Goal: Information Seeking & Learning: Find specific fact

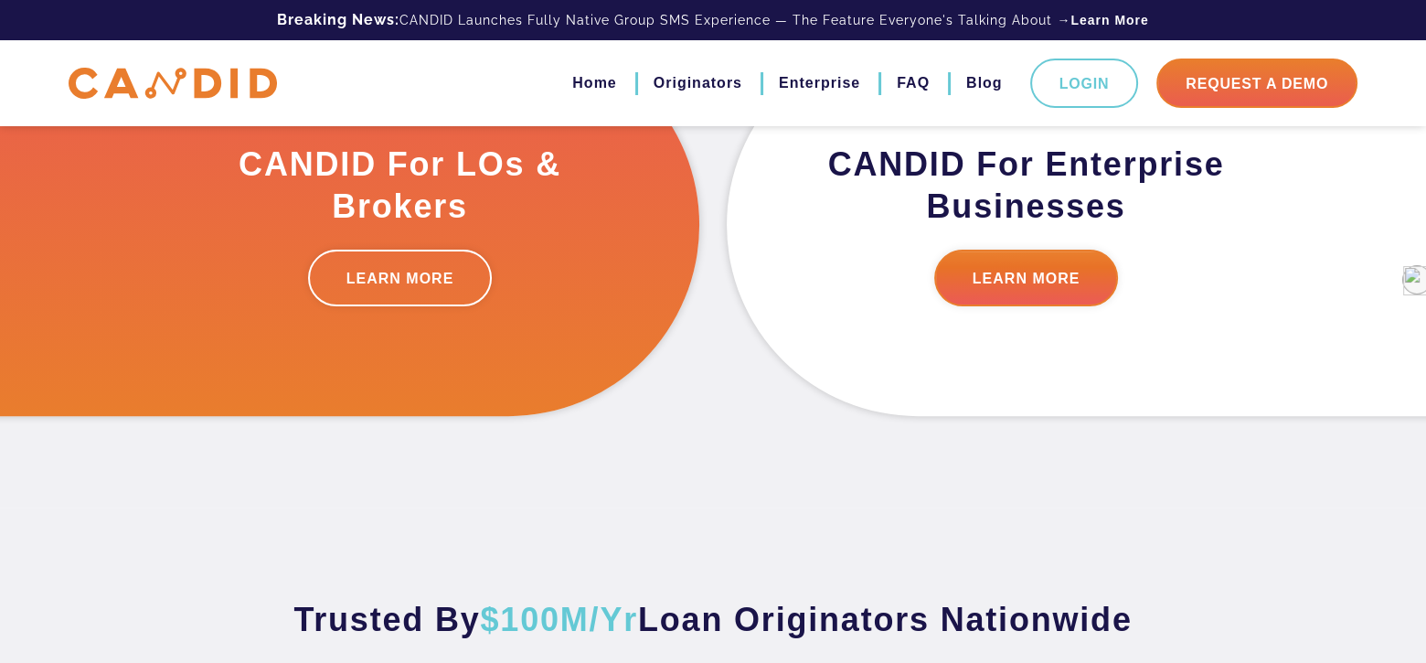
scroll to position [731, 0]
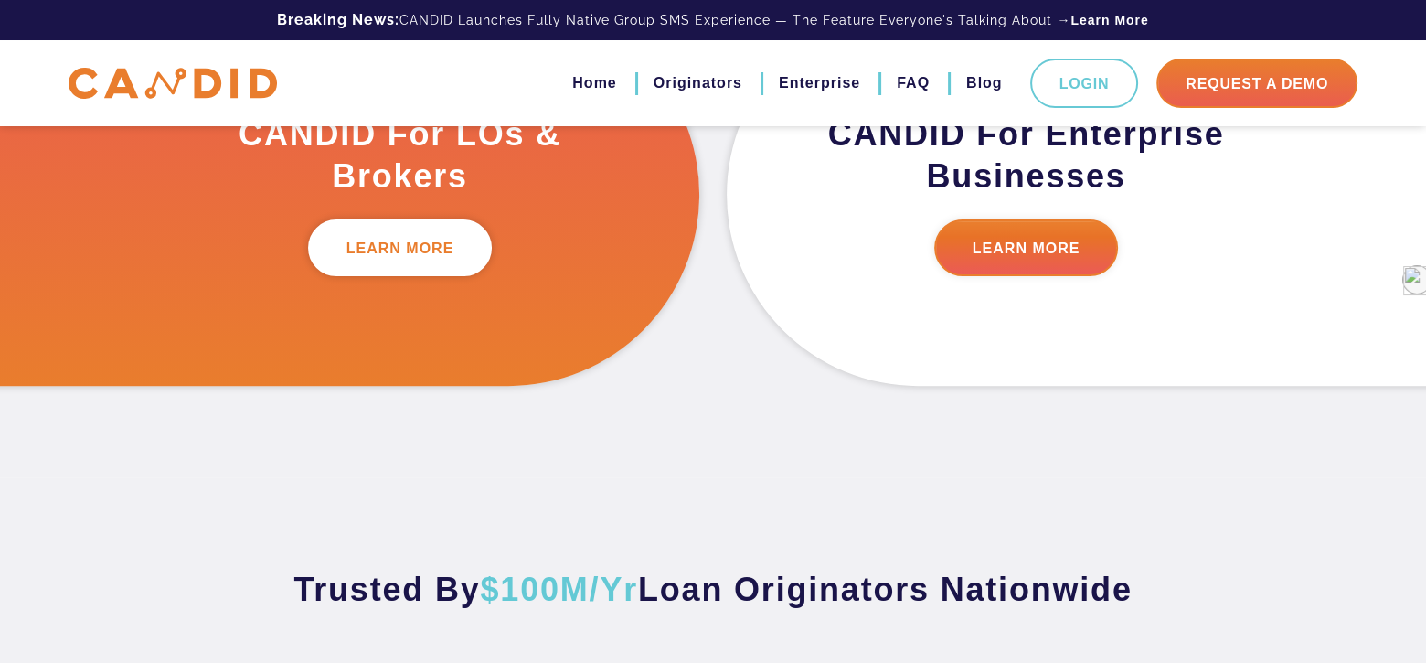
click at [427, 248] on link "LEARN MORE" at bounding box center [400, 247] width 185 height 57
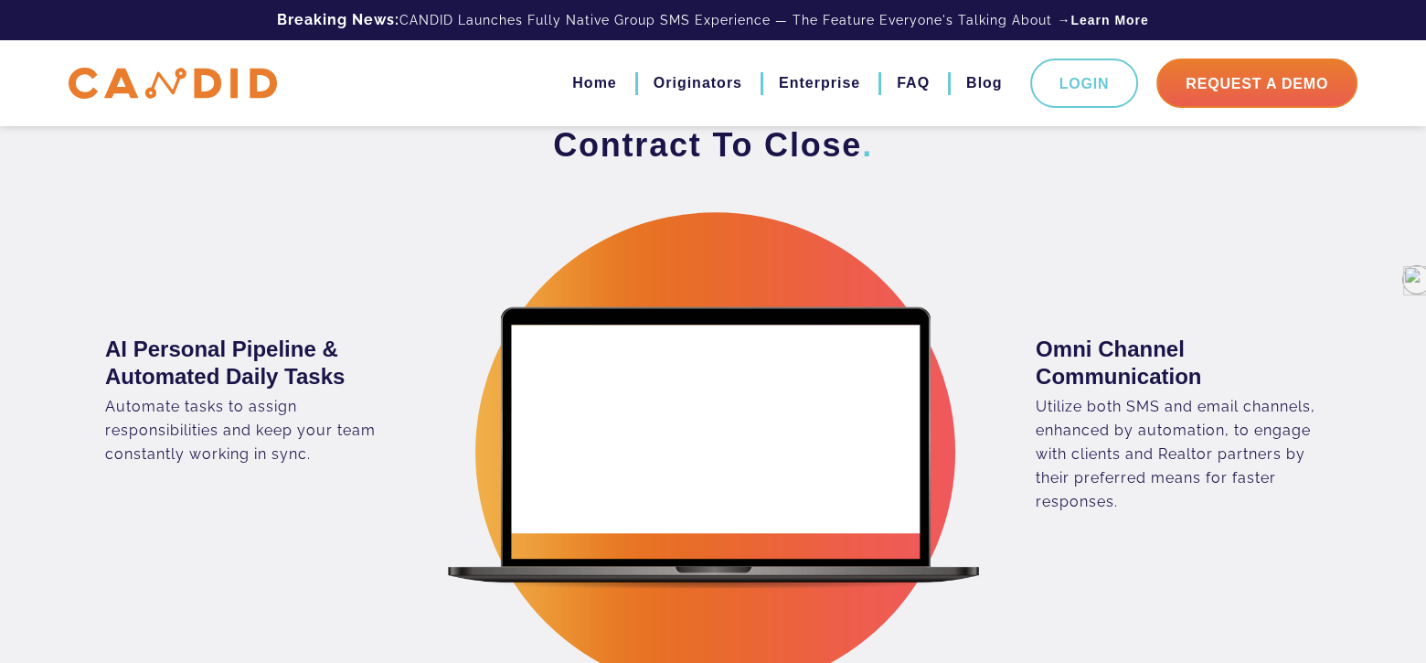
scroll to position [2011, 0]
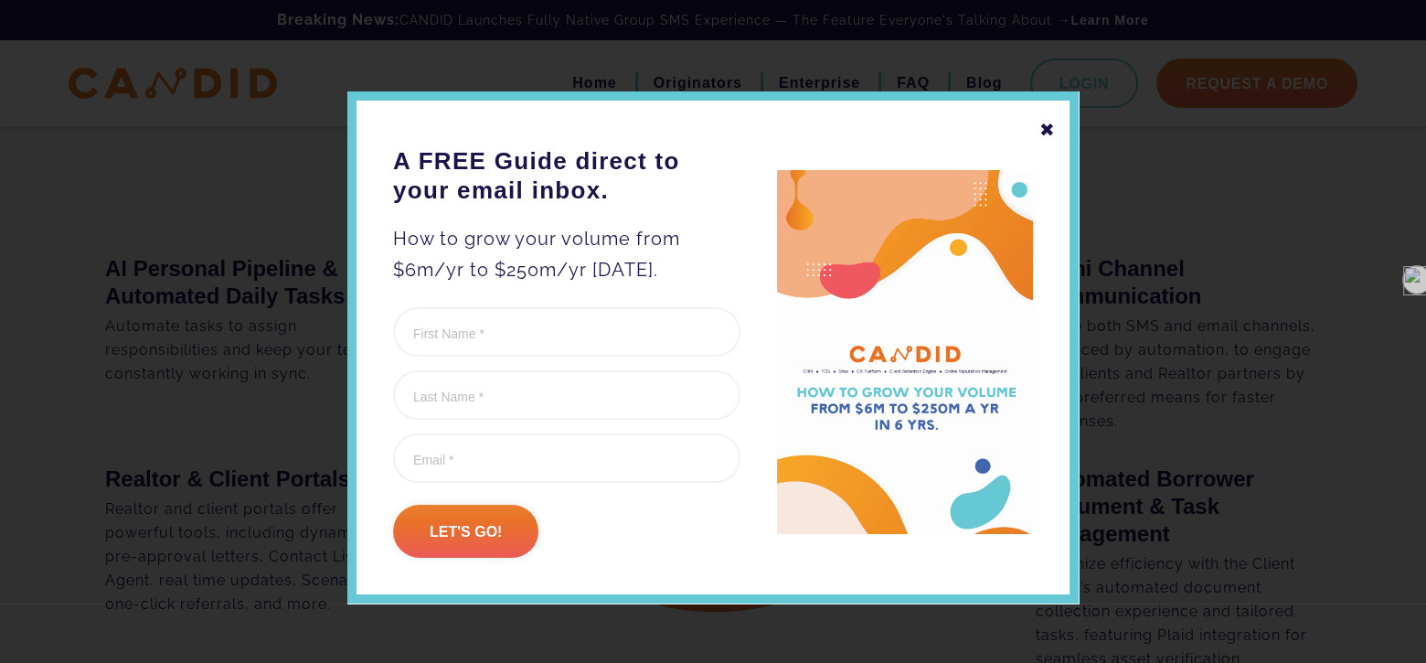
click at [1051, 126] on div "✖ A FREE Guide direct to your email inbox. How to grow your volume from $6m/yr …" at bounding box center [712, 347] width 731 height 512
click at [1039, 129] on div "✖" at bounding box center [1047, 129] width 16 height 31
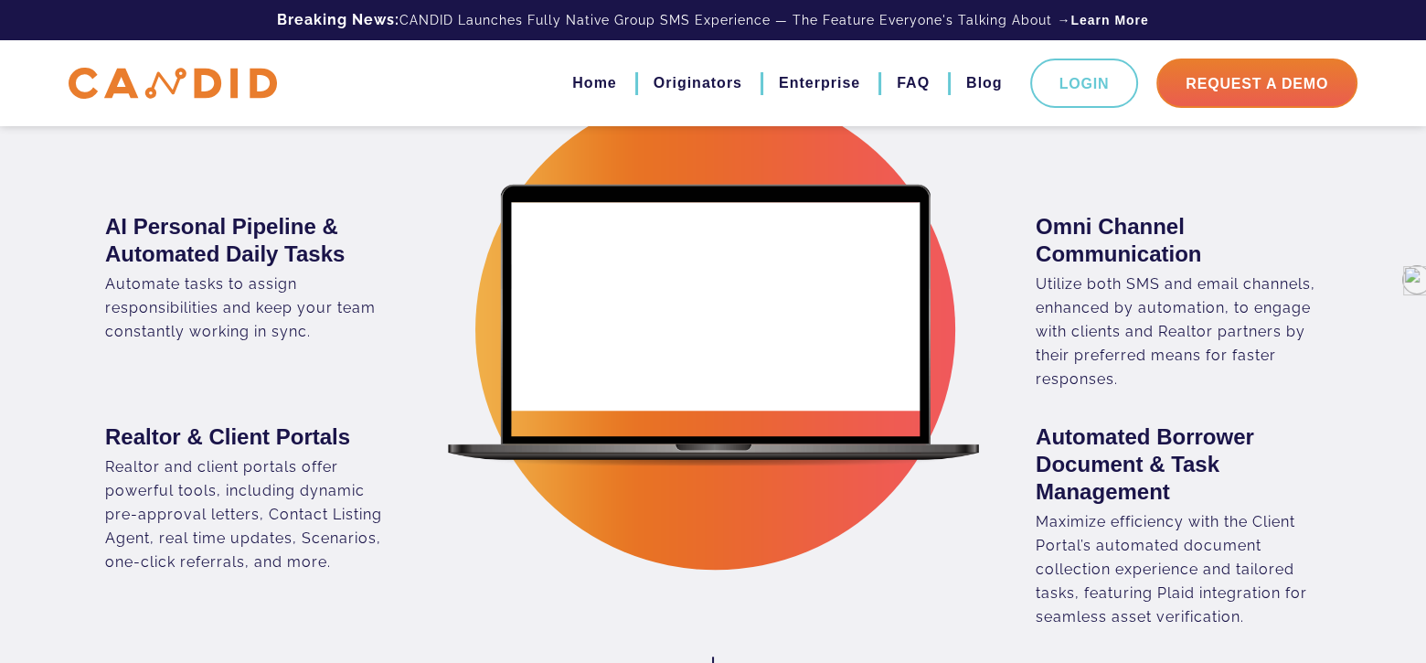
scroll to position [0, 0]
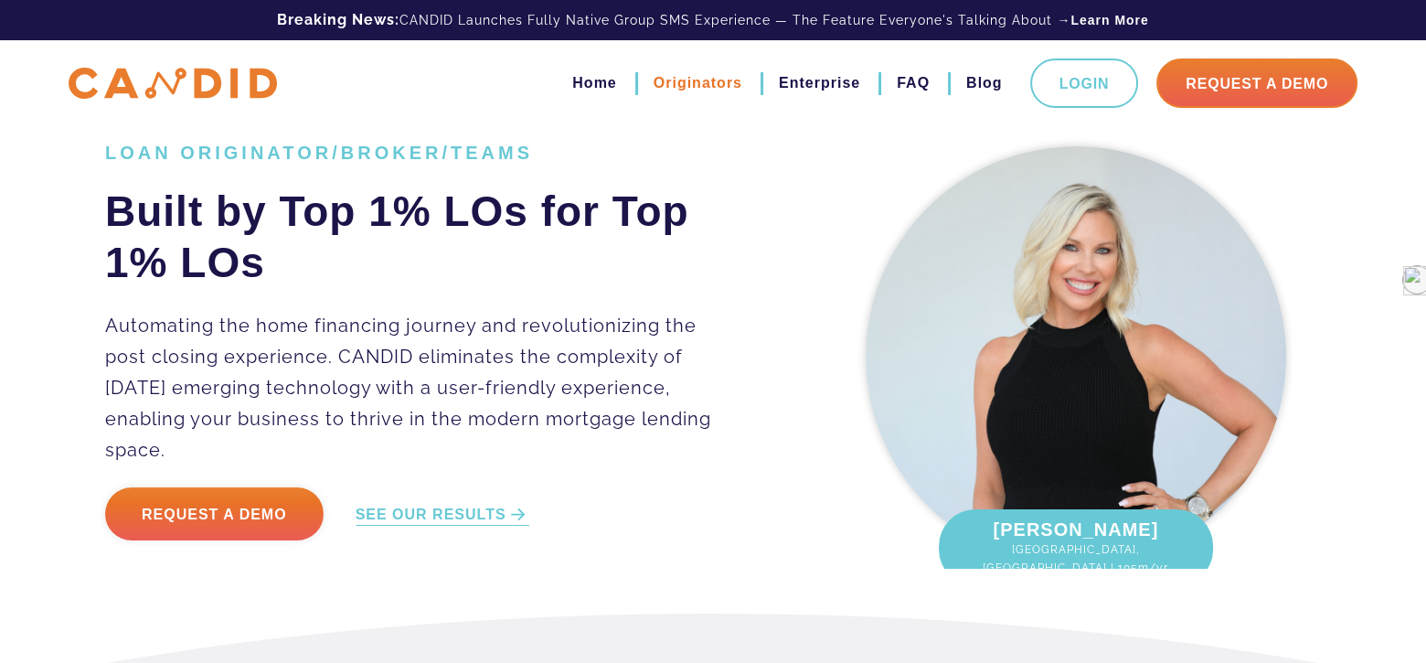
click at [678, 76] on link "Originators" at bounding box center [697, 83] width 89 height 31
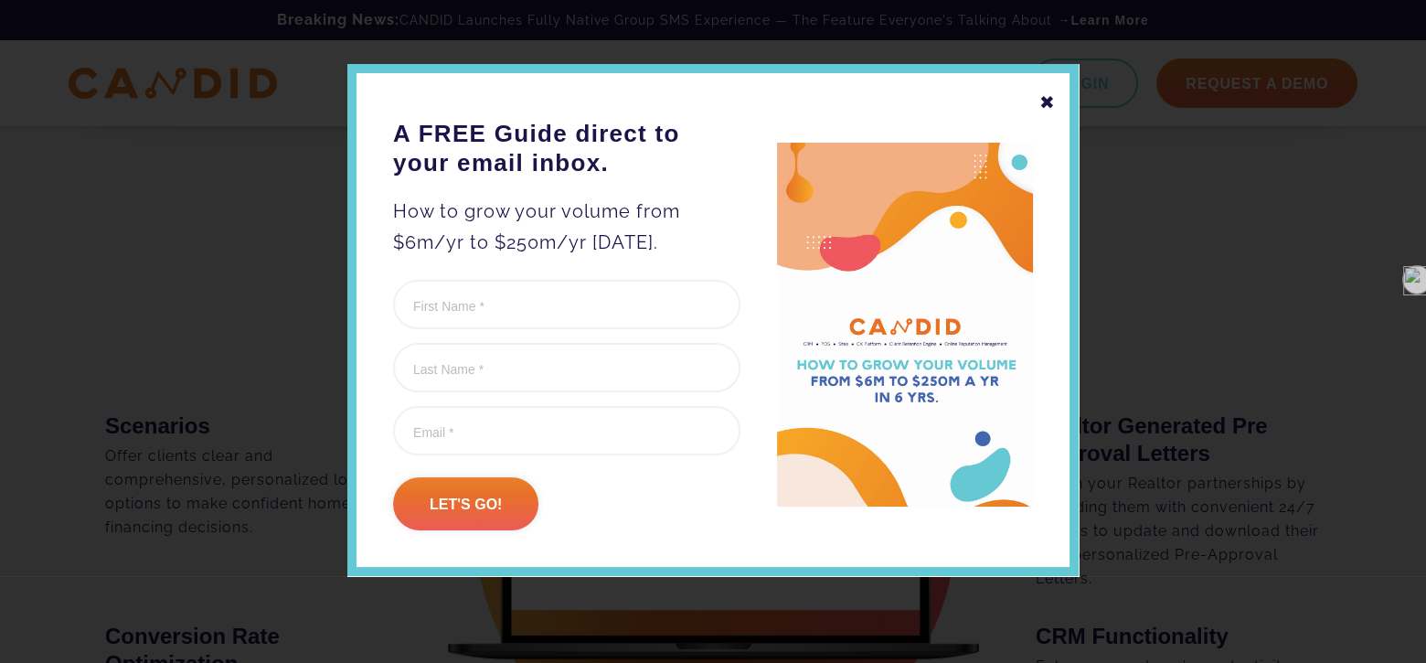
scroll to position [28, 0]
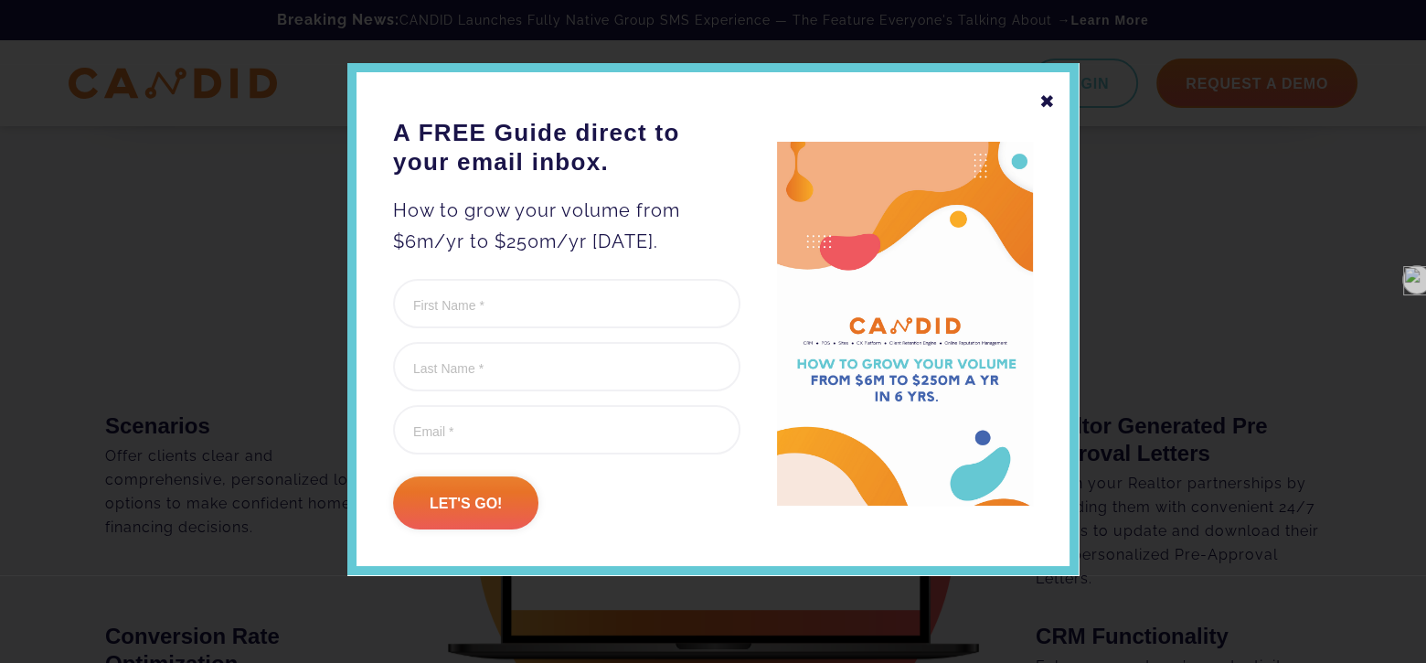
click at [1040, 96] on div "✖" at bounding box center [1047, 101] width 16 height 31
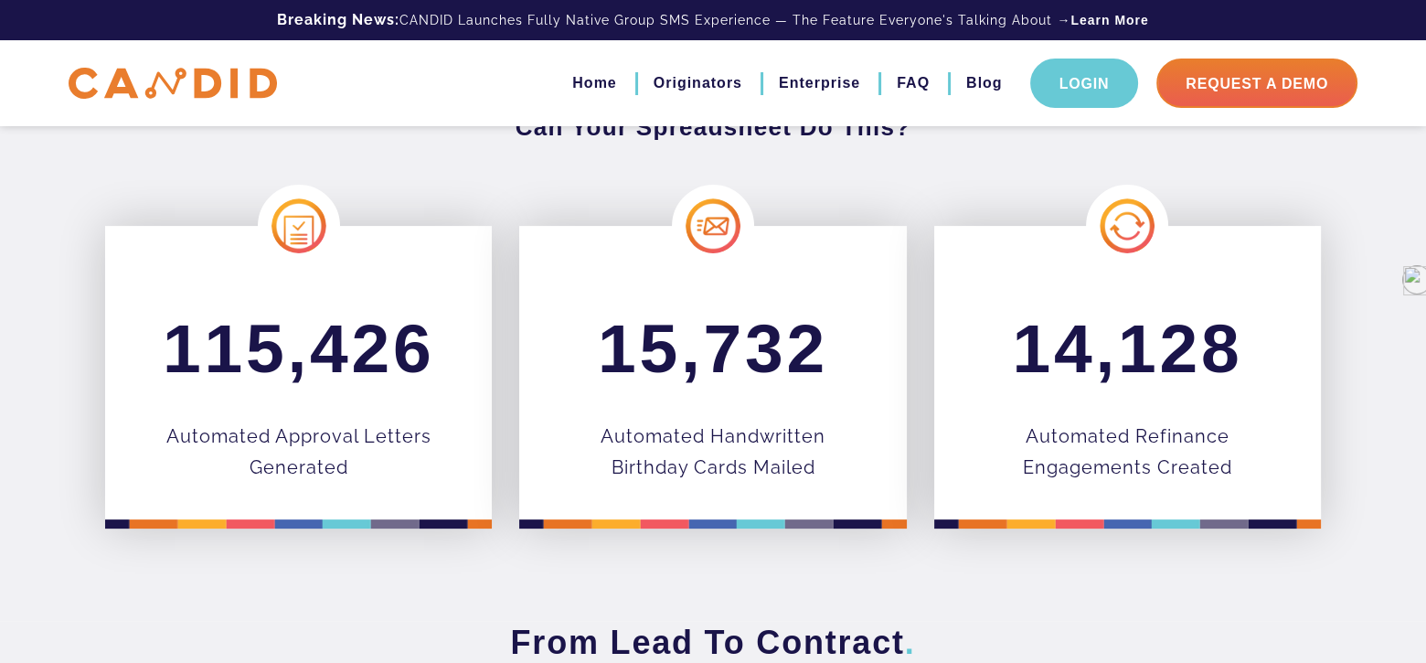
scroll to position [640, 0]
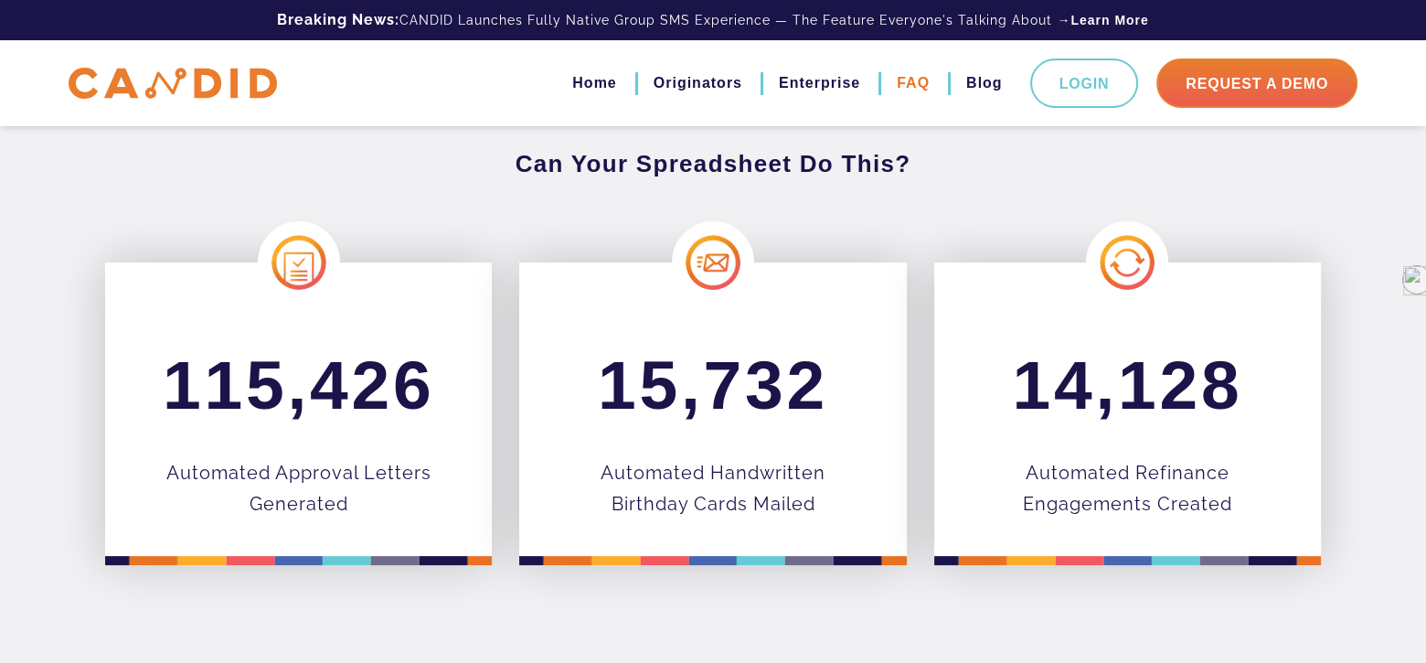
click at [909, 83] on link "FAQ" at bounding box center [913, 83] width 33 height 31
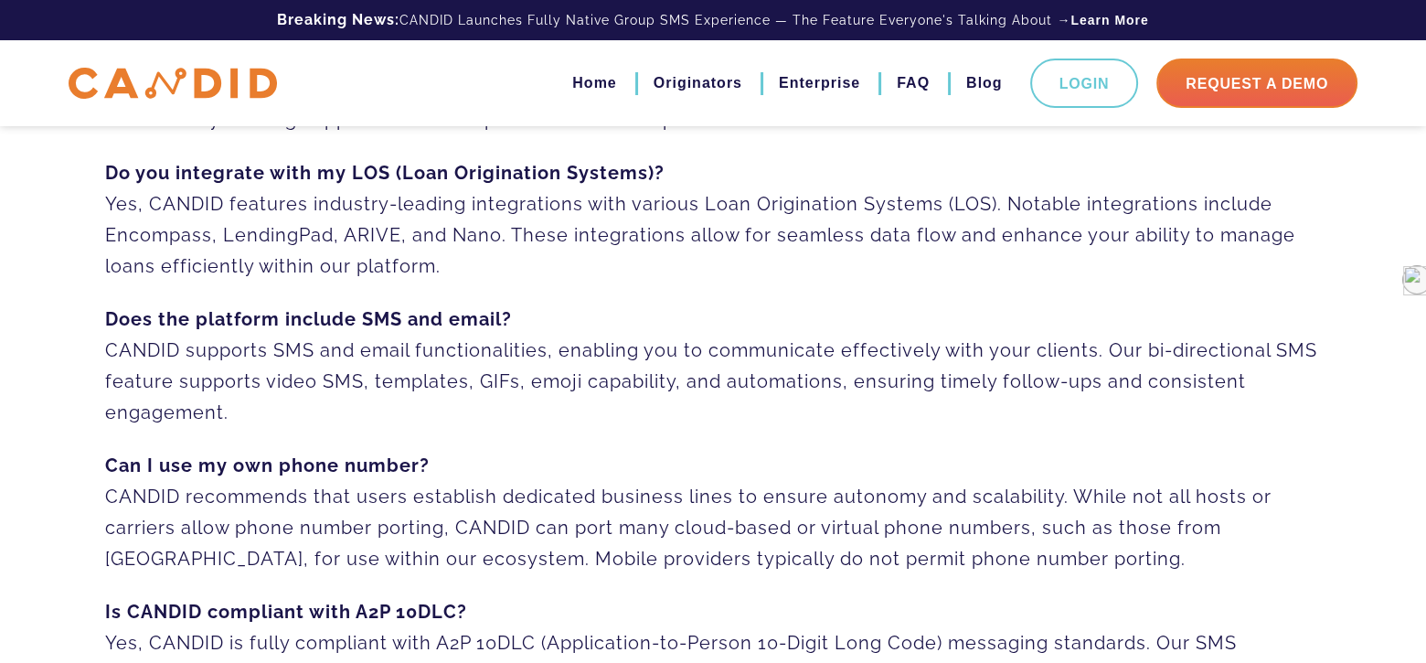
scroll to position [366, 0]
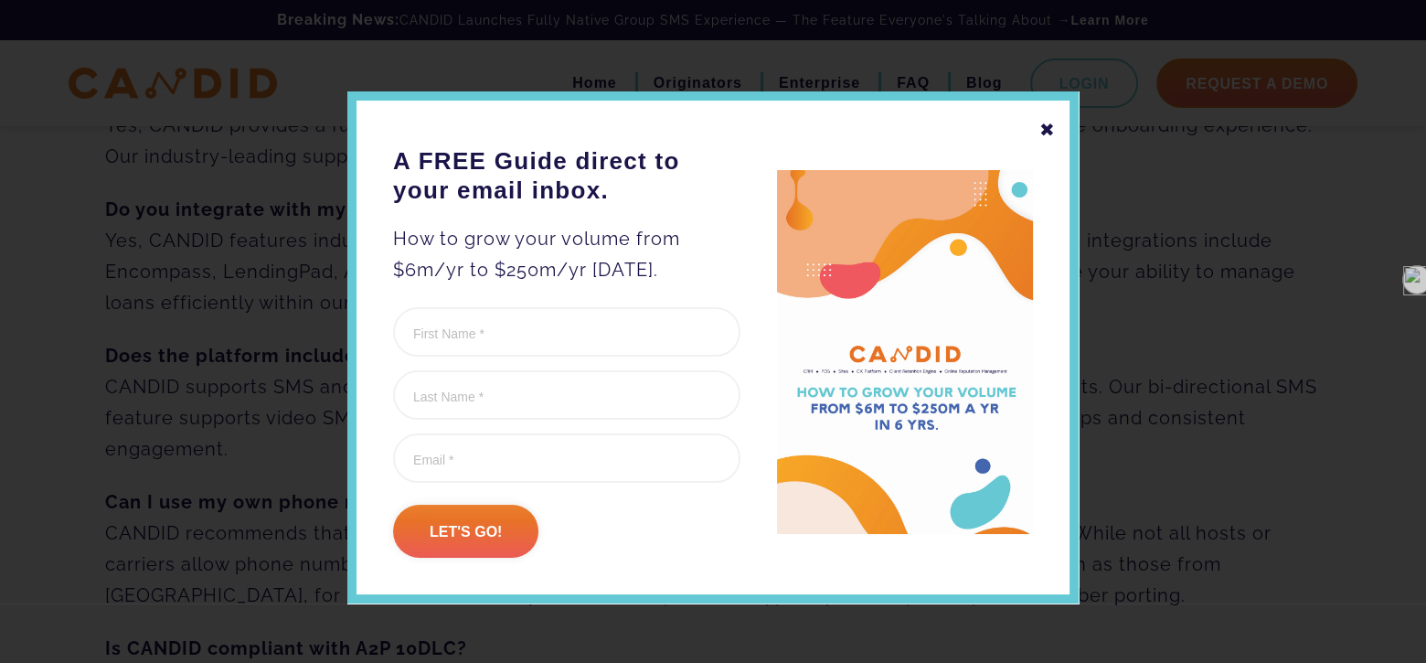
click at [1046, 126] on div "✖" at bounding box center [1047, 129] width 16 height 31
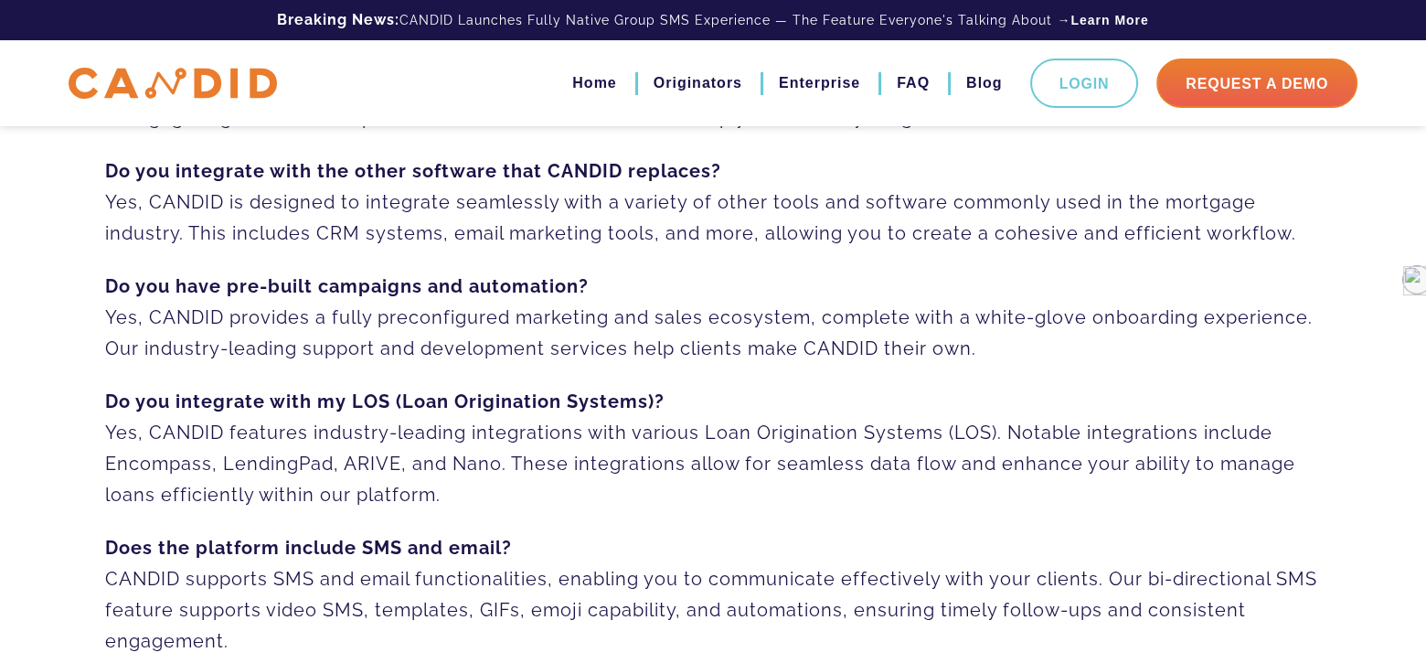
scroll to position [183, 0]
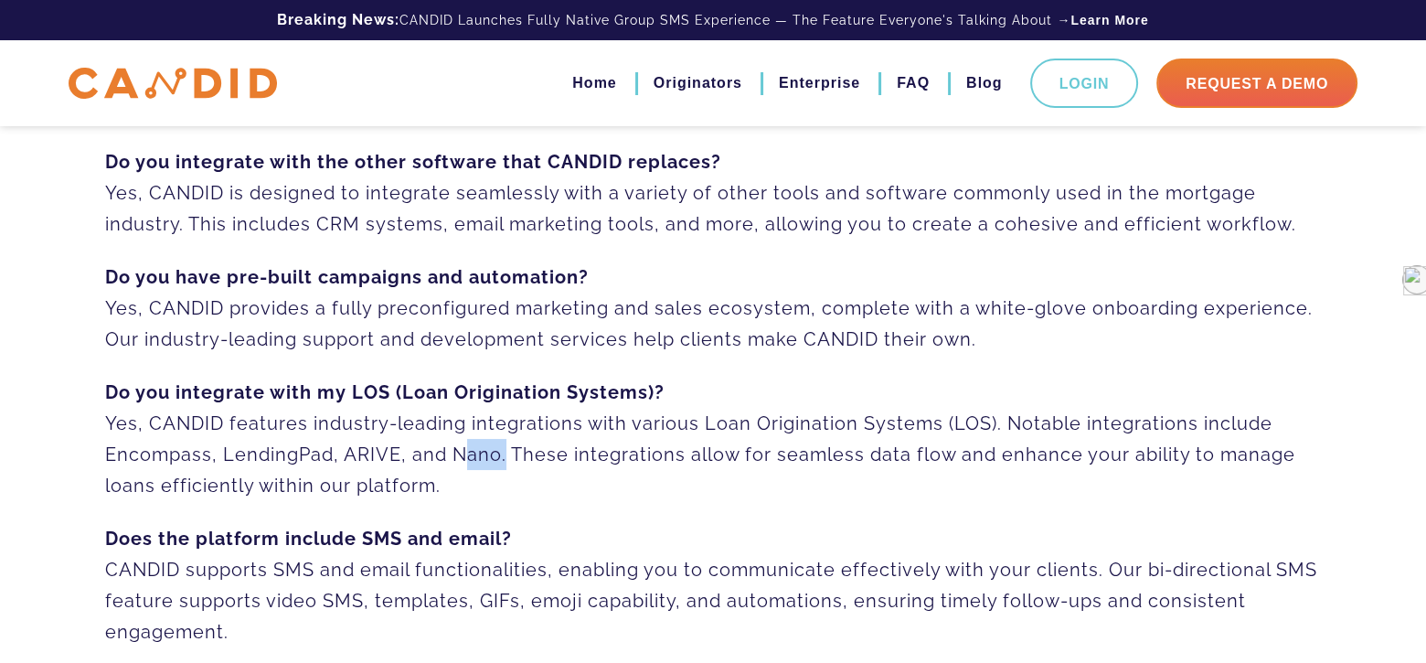
drag, startPoint x: 452, startPoint y: 461, endPoint x: 495, endPoint y: 455, distance: 43.3
click at [495, 455] on p "Do you integrate with my LOS (Loan Origination Systems)? Yes, CANDID features i…" at bounding box center [713, 439] width 1216 height 124
